Goal: Information Seeking & Learning: Learn about a topic

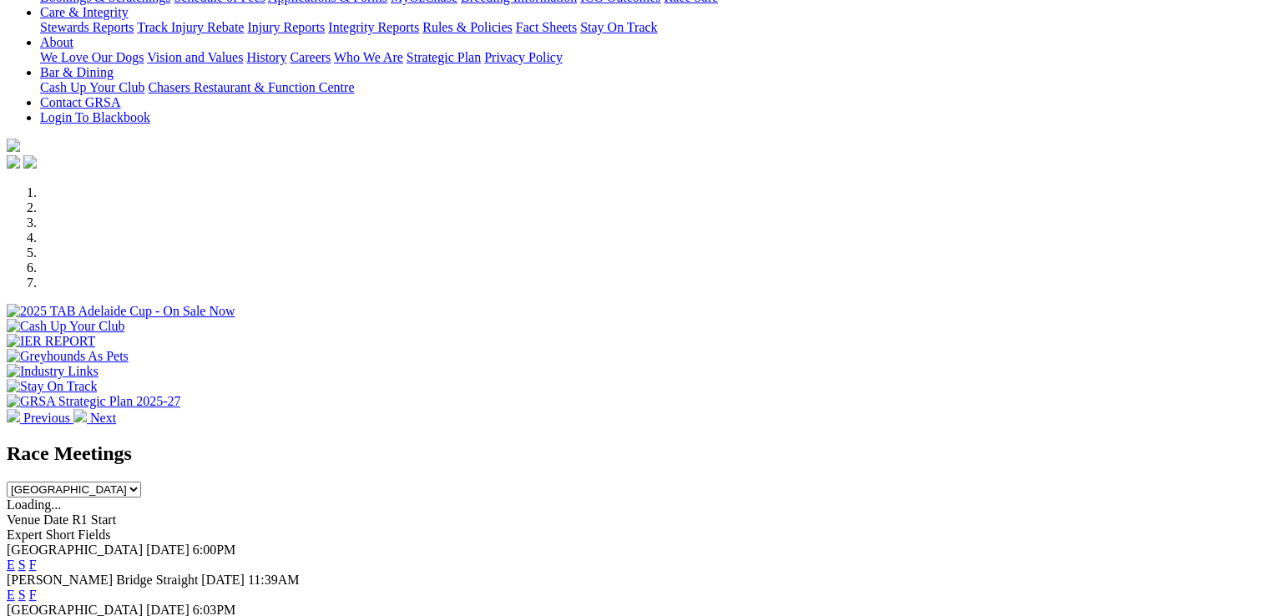
scroll to position [668, 0]
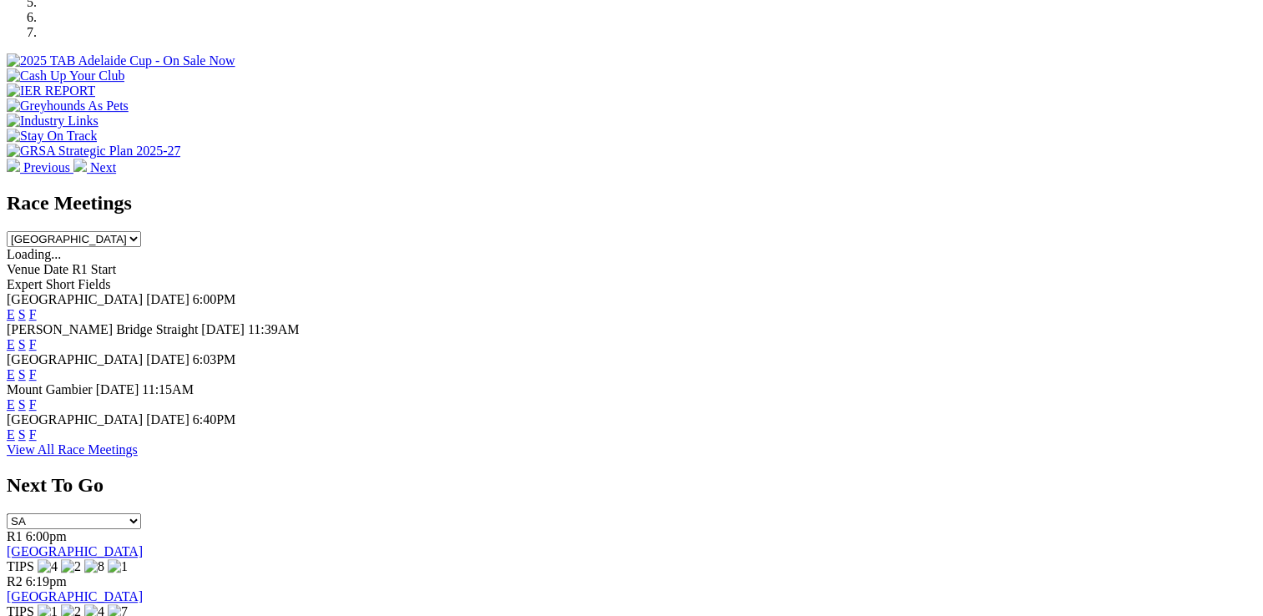
click at [15, 427] on link "E" at bounding box center [11, 434] width 8 height 14
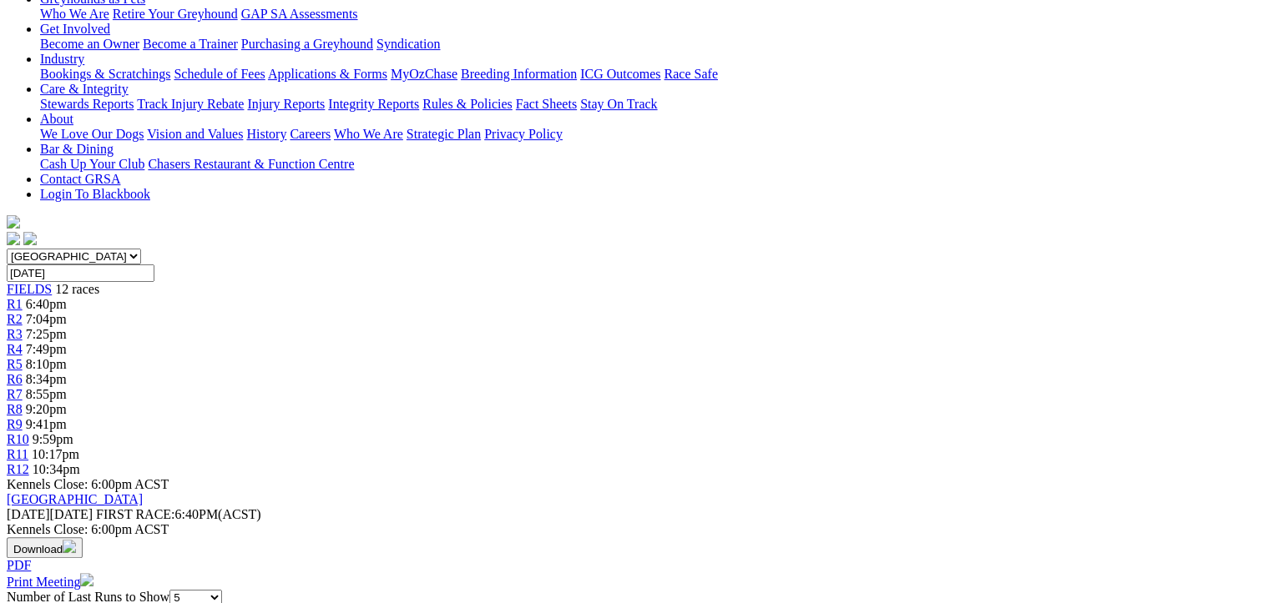
scroll to position [167, 0]
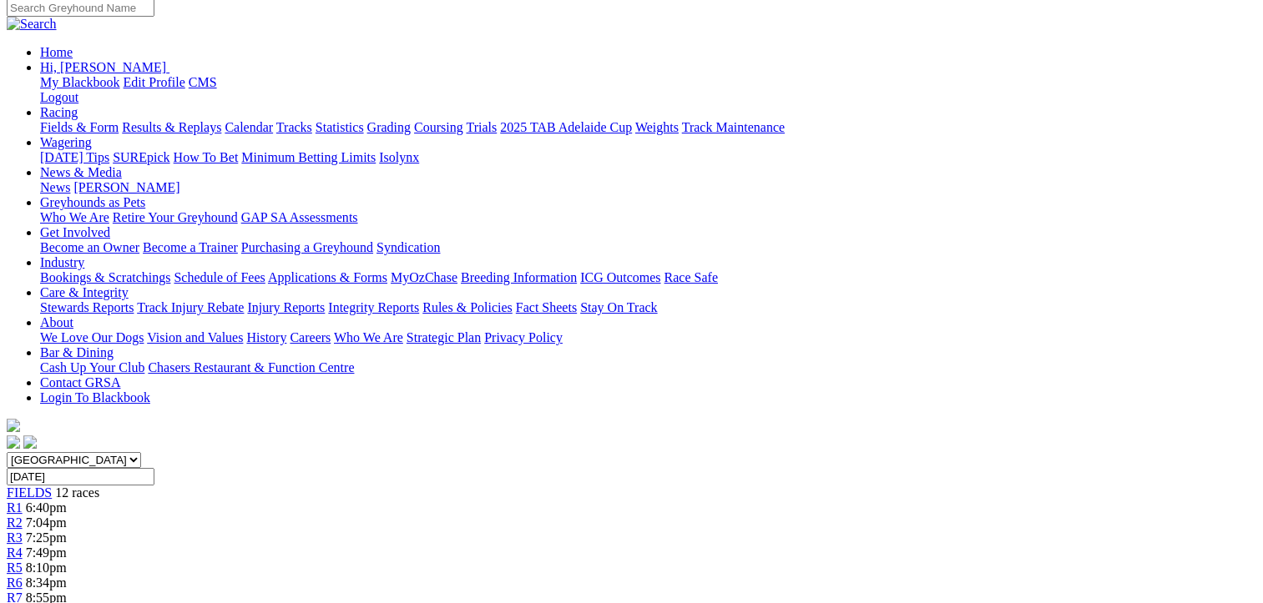
click at [23, 546] on span "R4" at bounding box center [15, 553] width 16 height 14
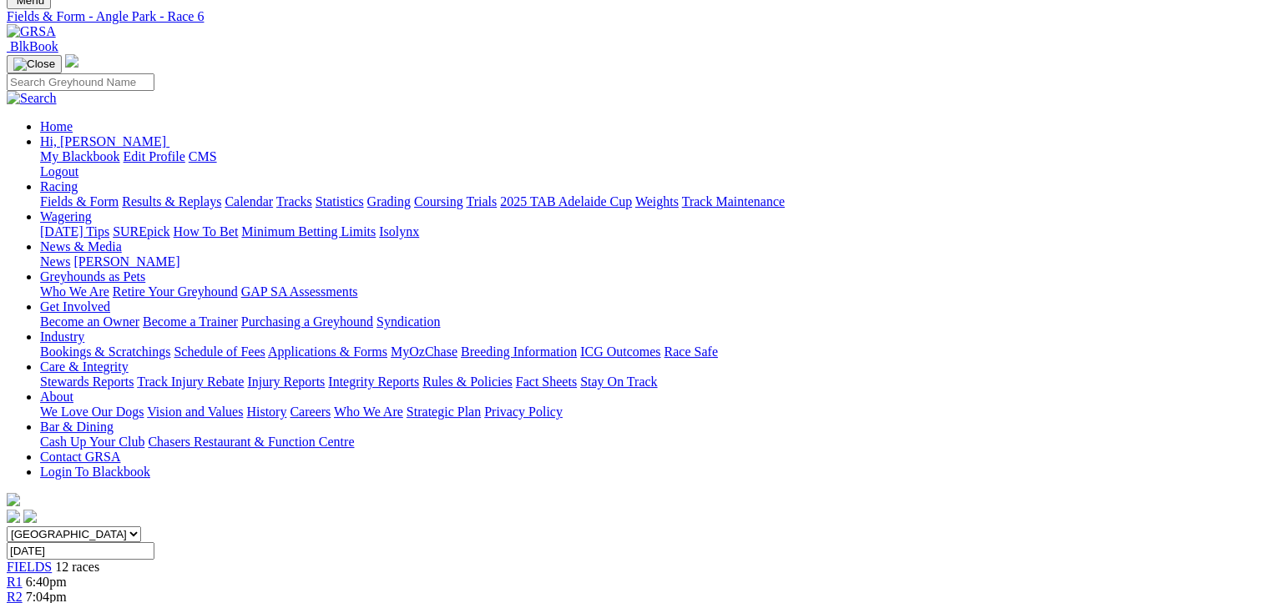
scroll to position [83, 0]
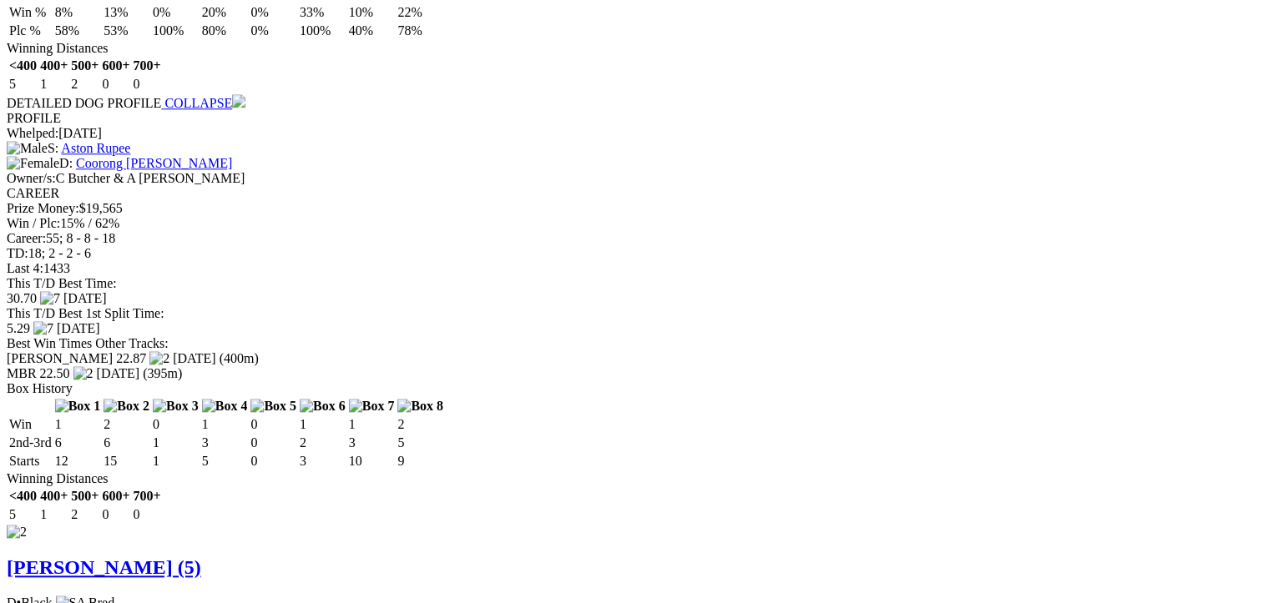
scroll to position [1419, 0]
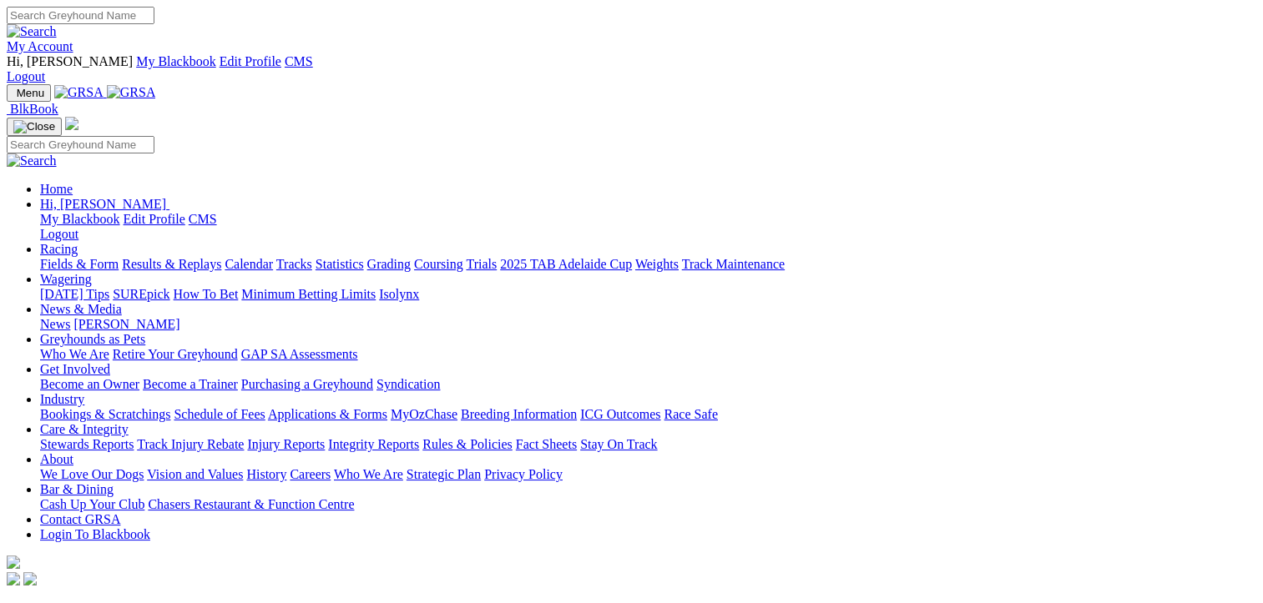
click at [80, 257] on link "Fields & Form" at bounding box center [79, 264] width 78 height 14
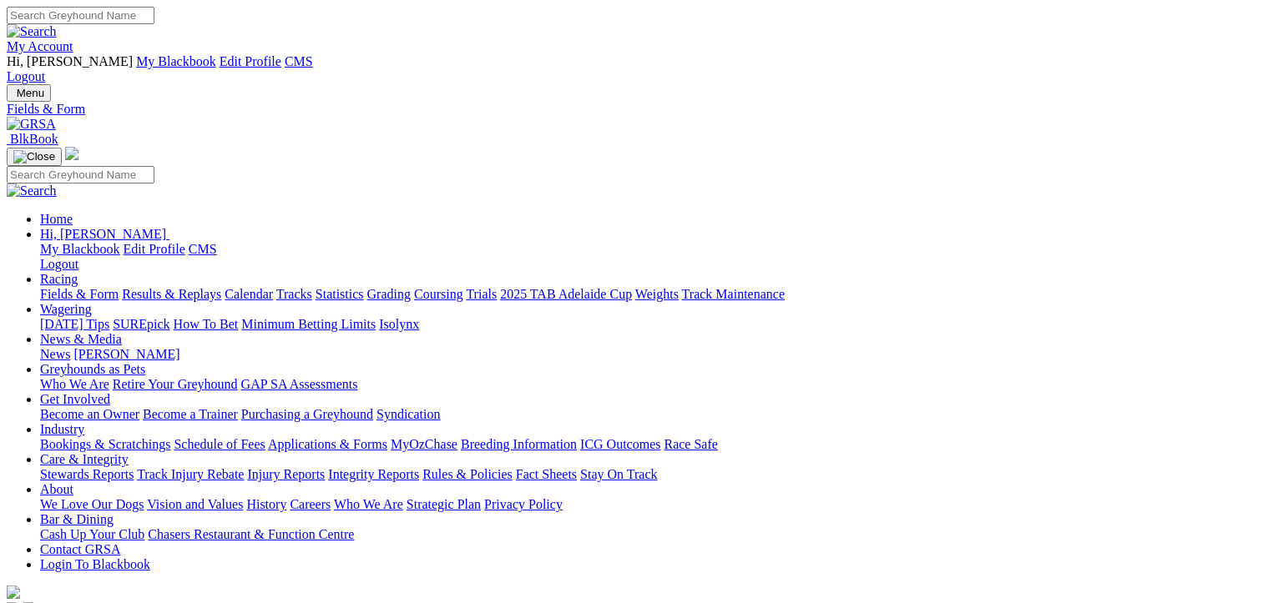
scroll to position [334, 0]
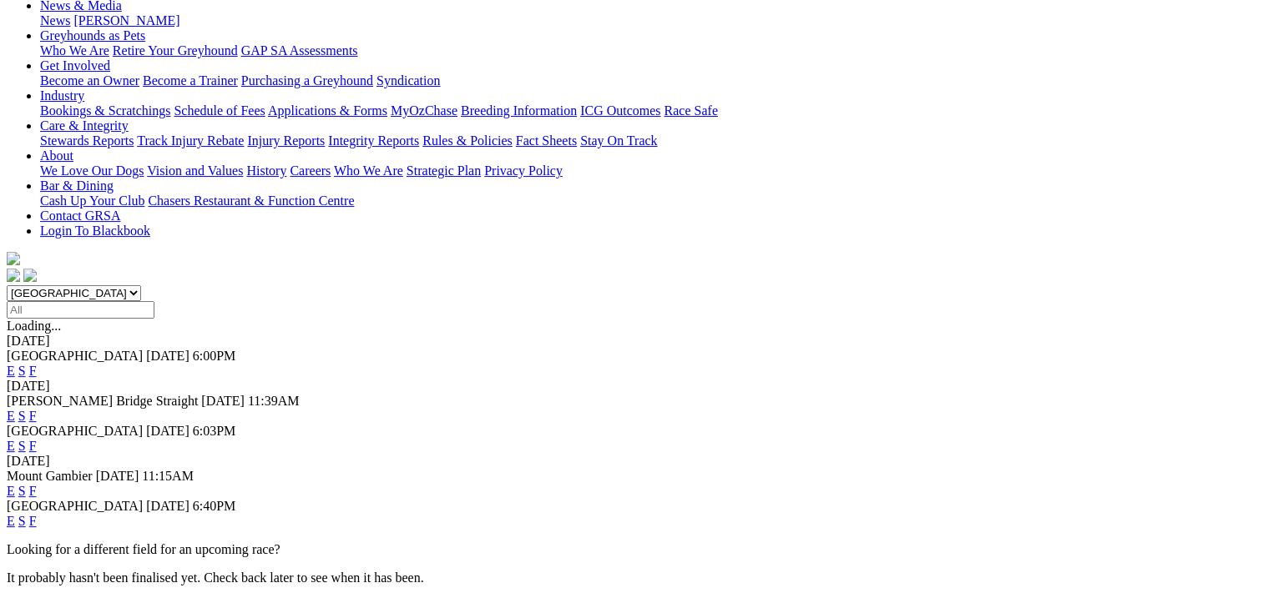
click at [37, 514] on link "F" at bounding box center [33, 521] width 8 height 14
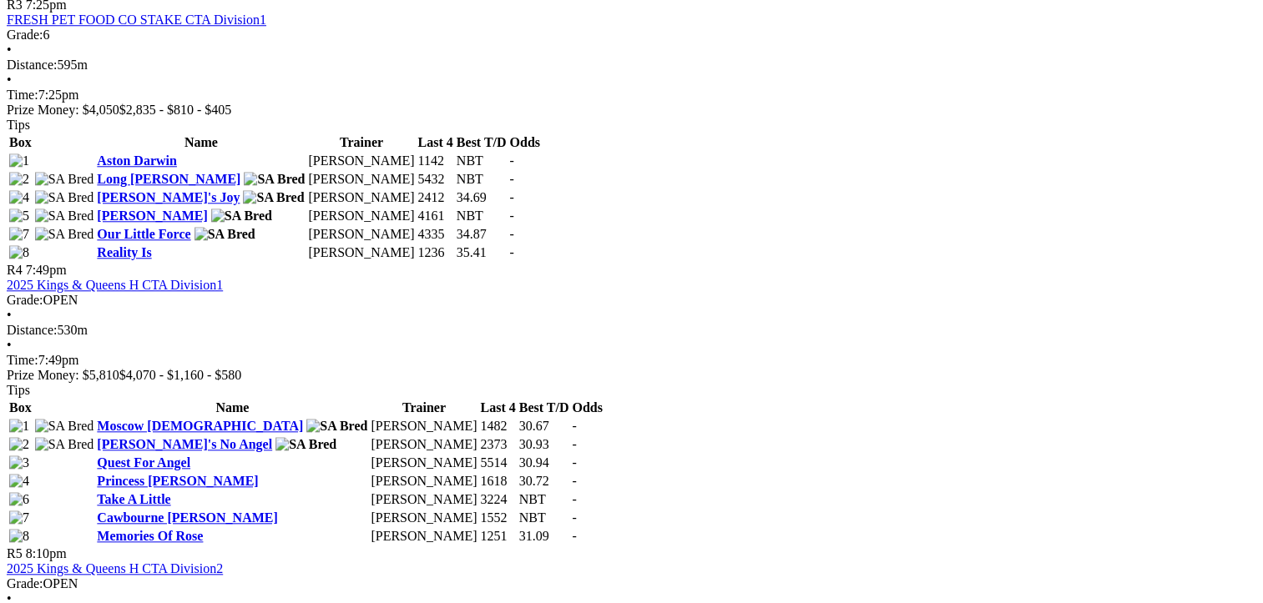
scroll to position [1669, 0]
